Goal: Task Accomplishment & Management: Manage account settings

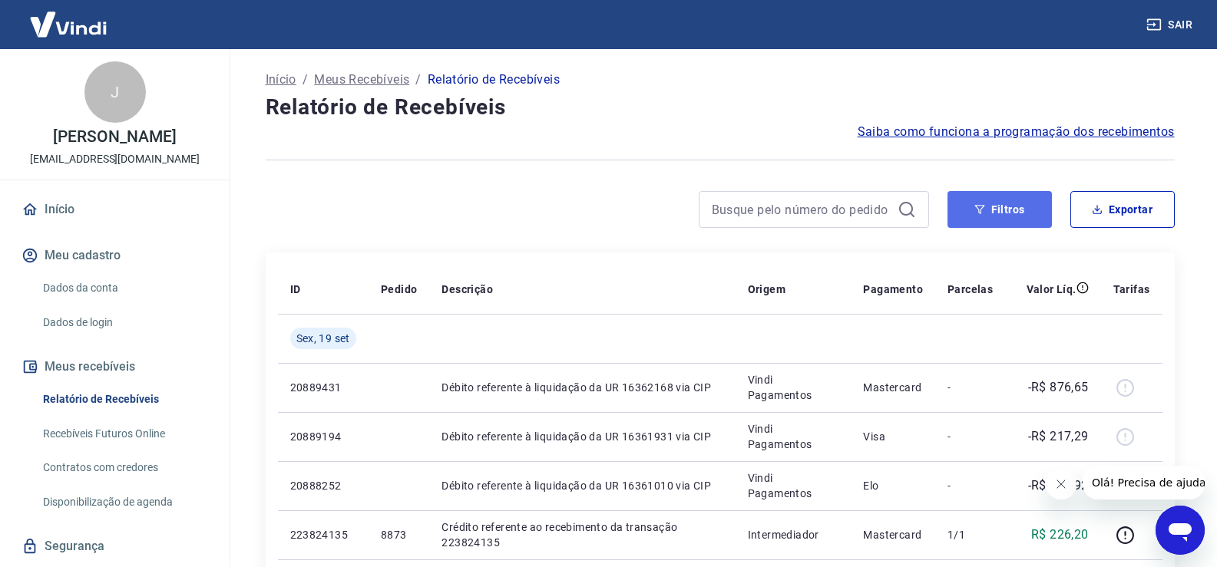
click at [1012, 206] on button "Filtros" at bounding box center [999, 209] width 104 height 37
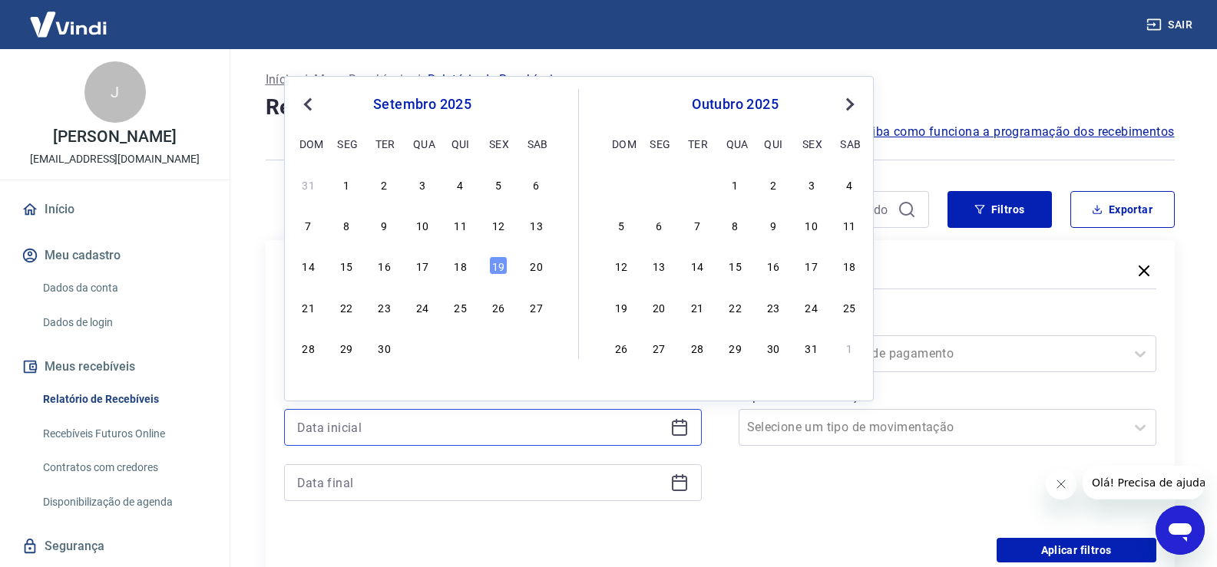
click at [405, 432] on input at bounding box center [480, 427] width 367 height 23
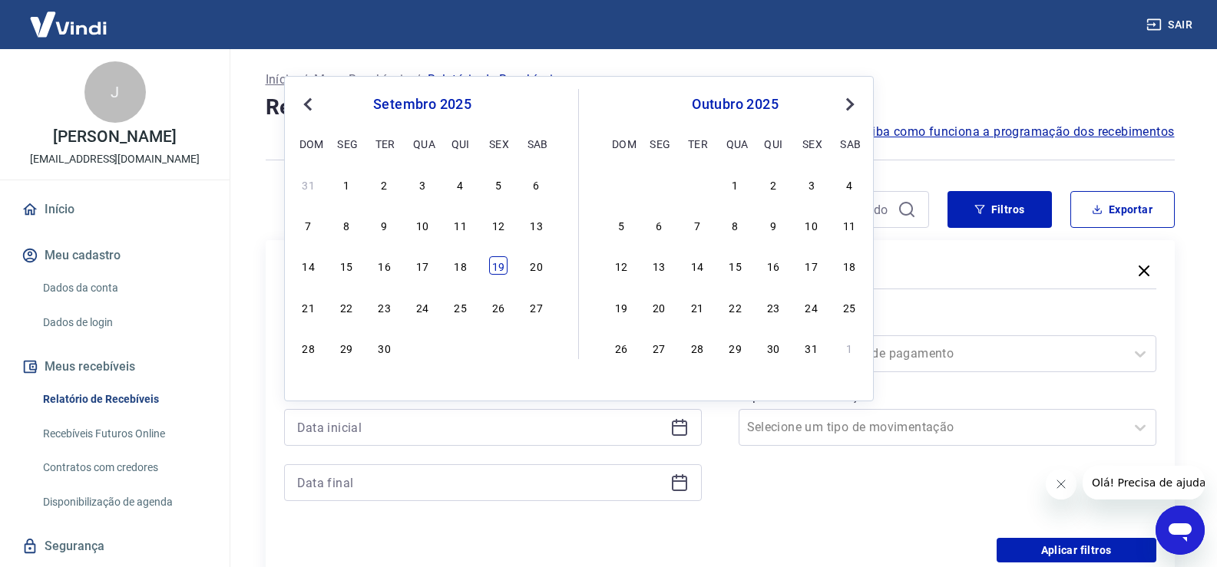
click at [497, 268] on div "19" at bounding box center [498, 265] width 18 height 18
type input "[DATE]"
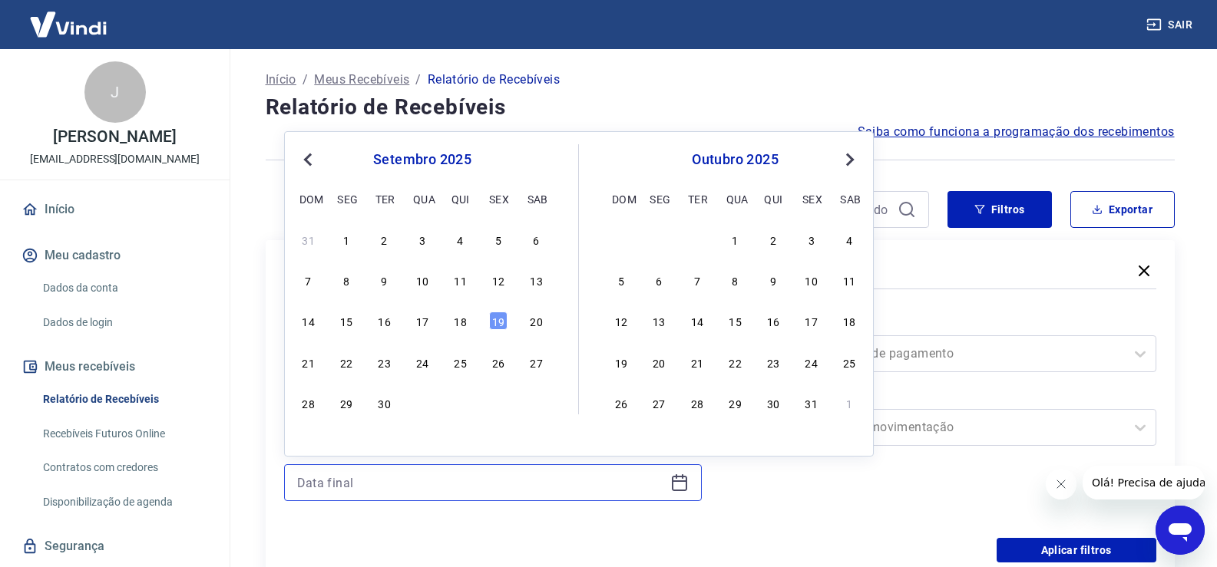
click at [332, 477] on input at bounding box center [480, 482] width 367 height 23
click at [496, 322] on div "19" at bounding box center [498, 321] width 18 height 18
type input "[DATE]"
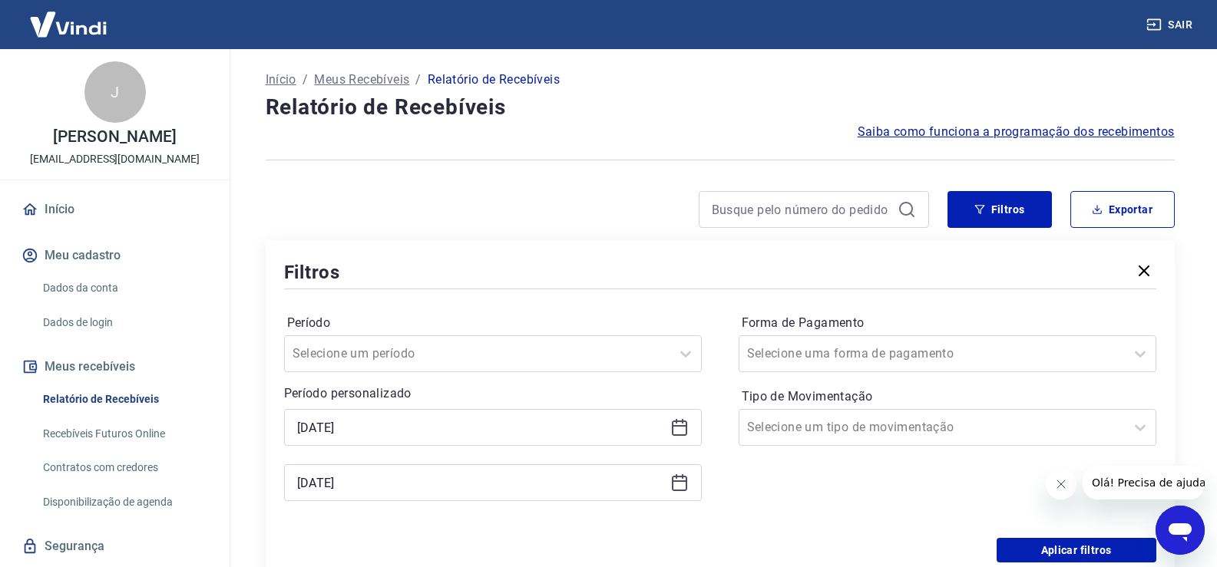
scroll to position [154, 0]
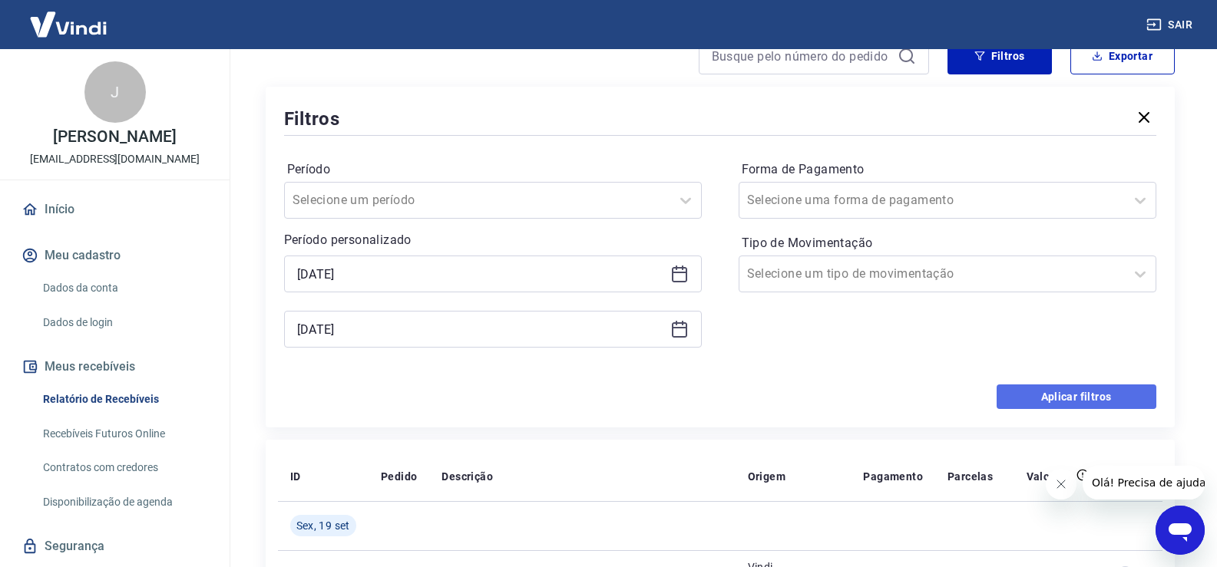
click at [1055, 404] on button "Aplicar filtros" at bounding box center [1076, 397] width 160 height 25
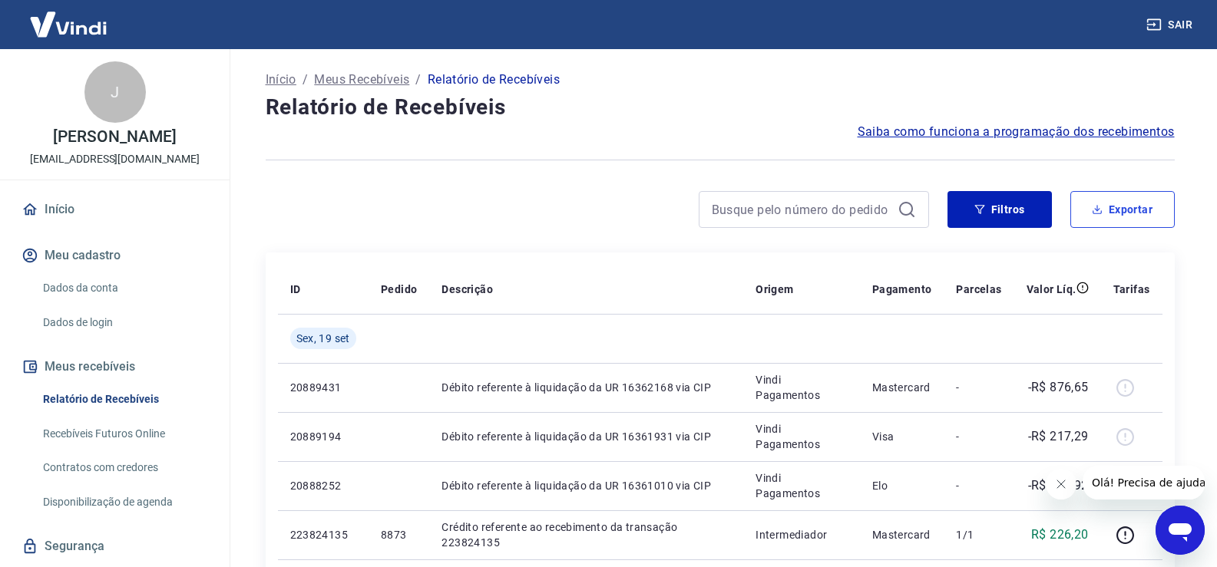
click at [1122, 215] on button "Exportar" at bounding box center [1122, 209] width 104 height 37
type input "[DATE]"
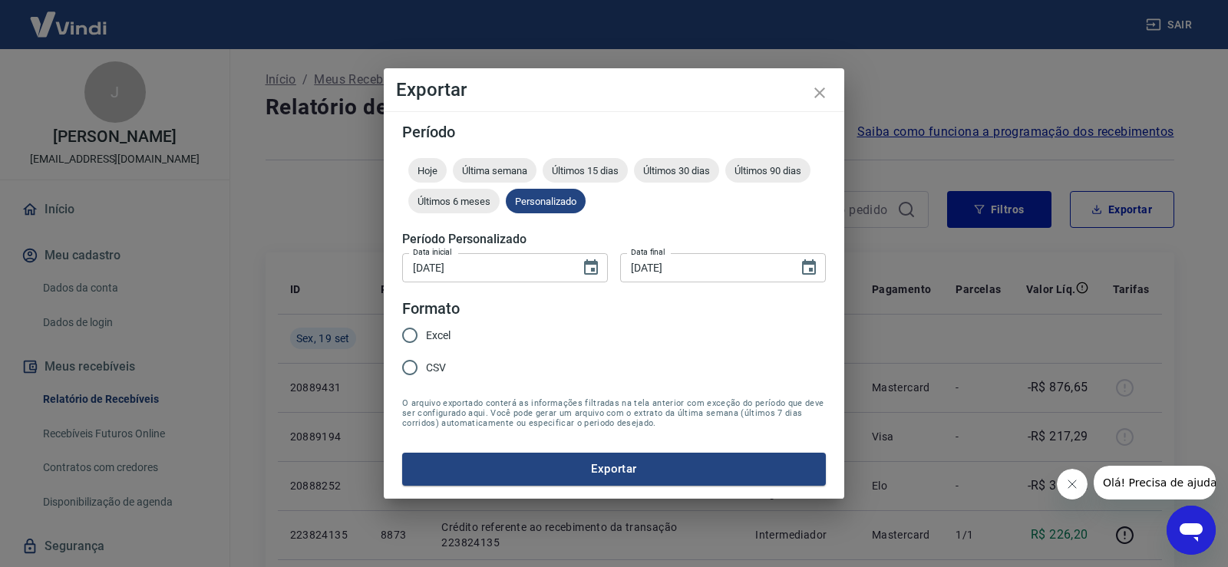
click at [407, 332] on input "Excel" at bounding box center [410, 335] width 32 height 32
radio input "true"
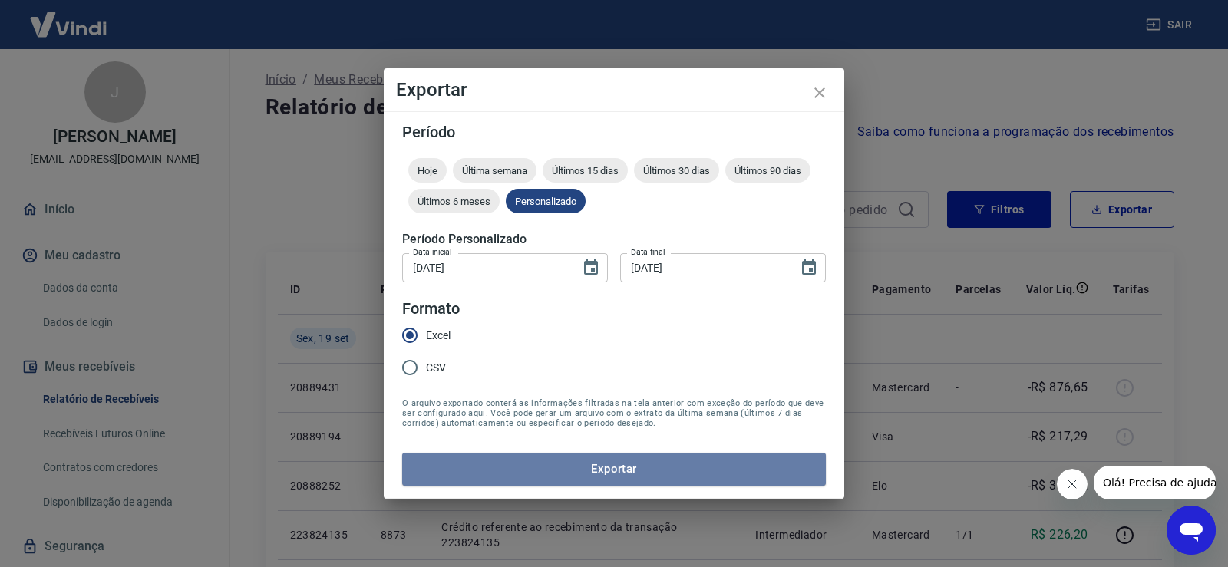
click at [629, 473] on button "Exportar" at bounding box center [614, 469] width 424 height 32
